Goal: Task Accomplishment & Management: Use online tool/utility

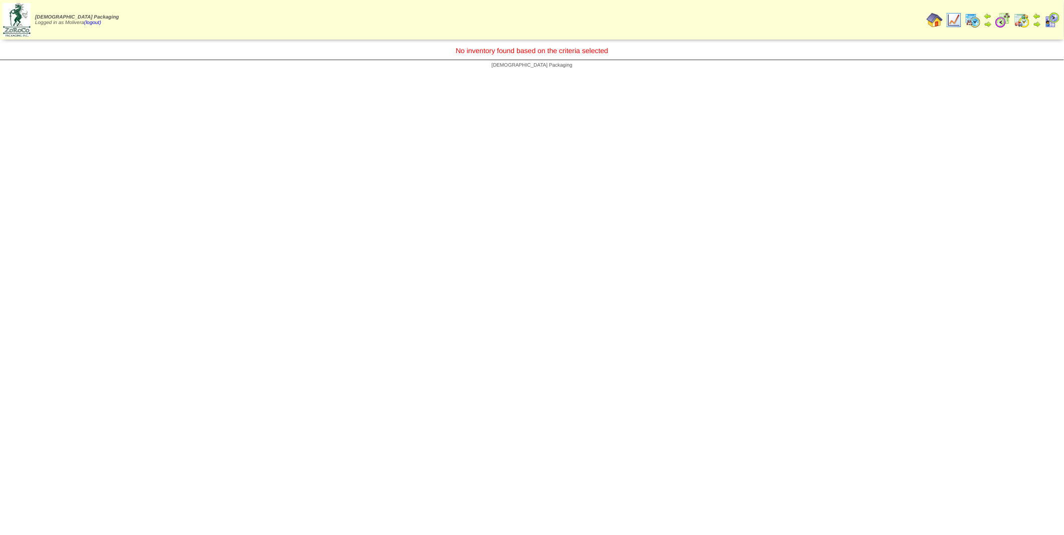
click at [978, 20] on img at bounding box center [973, 20] width 16 height 16
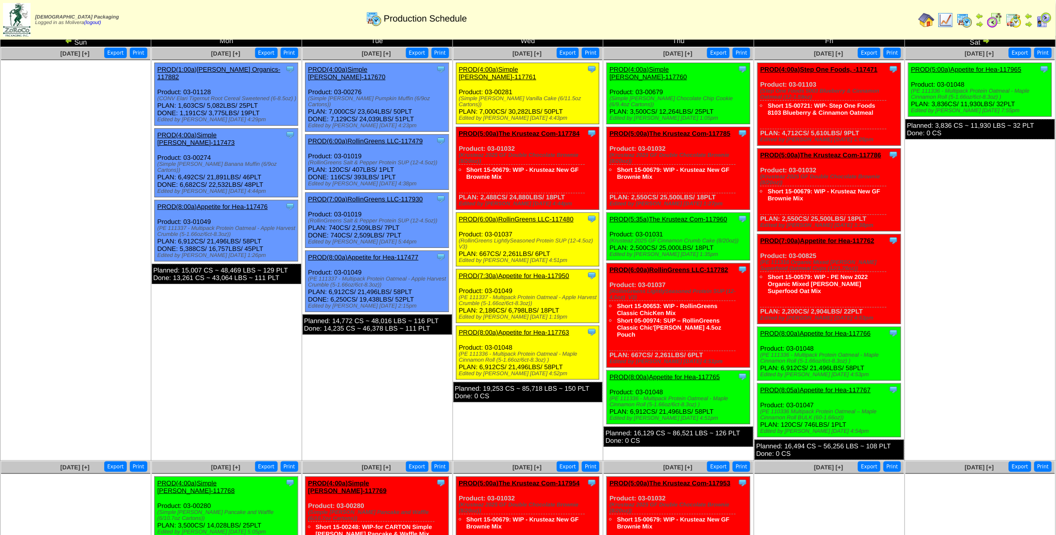
scroll to position [19, 0]
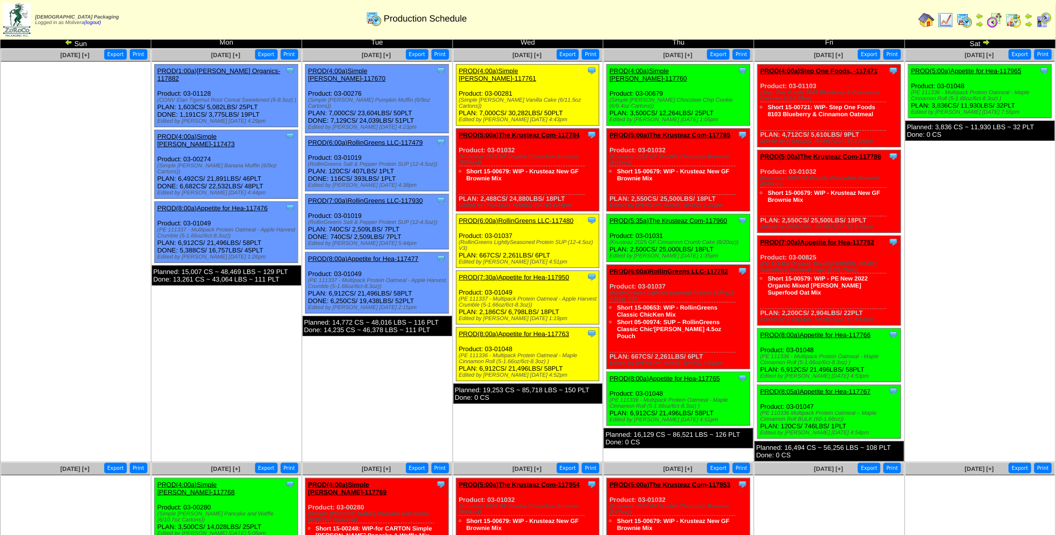
drag, startPoint x: 307, startPoint y: 141, endPoint x: 438, endPoint y: 152, distance: 132.2
click at [438, 152] on div "Clone Item PROD(6:00a)RollinGreens LLC-117479 RollinGreens LLC ScheduleID: 1174…" at bounding box center [376, 163] width 143 height 55
copy div "Product: 03-01019 (RollinGreens Salt & Pepper Protein SUP (12-4.5oz)) PLAN: 120…"
drag, startPoint x: 306, startPoint y: 198, endPoint x: 407, endPoint y: 211, distance: 102.0
click at [407, 211] on div "Clone Item PROD(7:00a)RollinGreens LLC-117930 RollinGreens LLC ScheduleID: 1179…" at bounding box center [376, 221] width 143 height 55
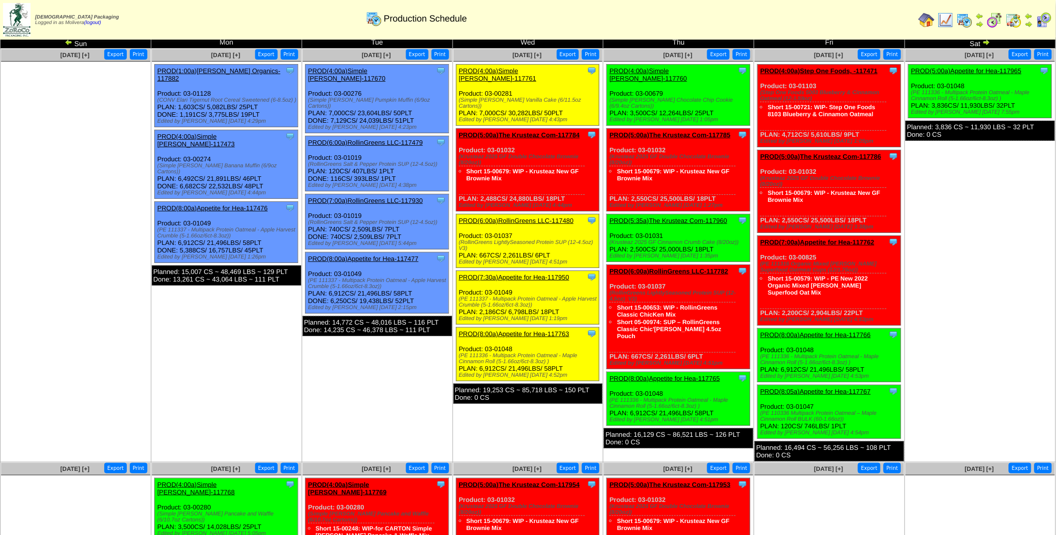
copy div "Product: 03-01019 (RollinGreens Salt & Pepper Protein SUP (12-4.5oz)) PLAN: 740…"
